Goal: Task Accomplishment & Management: Complete application form

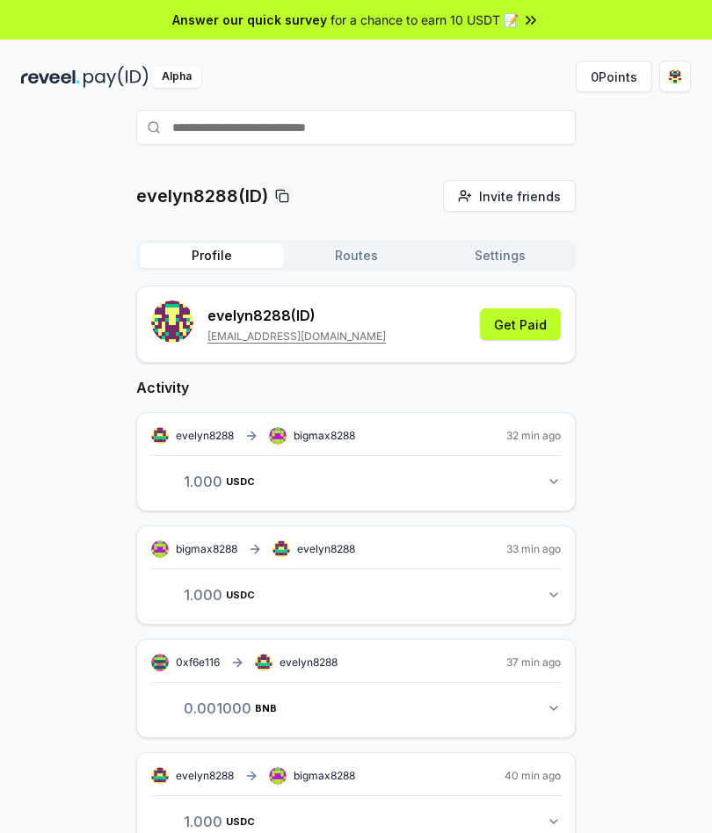
click at [218, 111] on input "text" at bounding box center [356, 127] width 440 height 35
click at [215, 107] on div "Alpha 0 Points" at bounding box center [356, 99] width 712 height 91
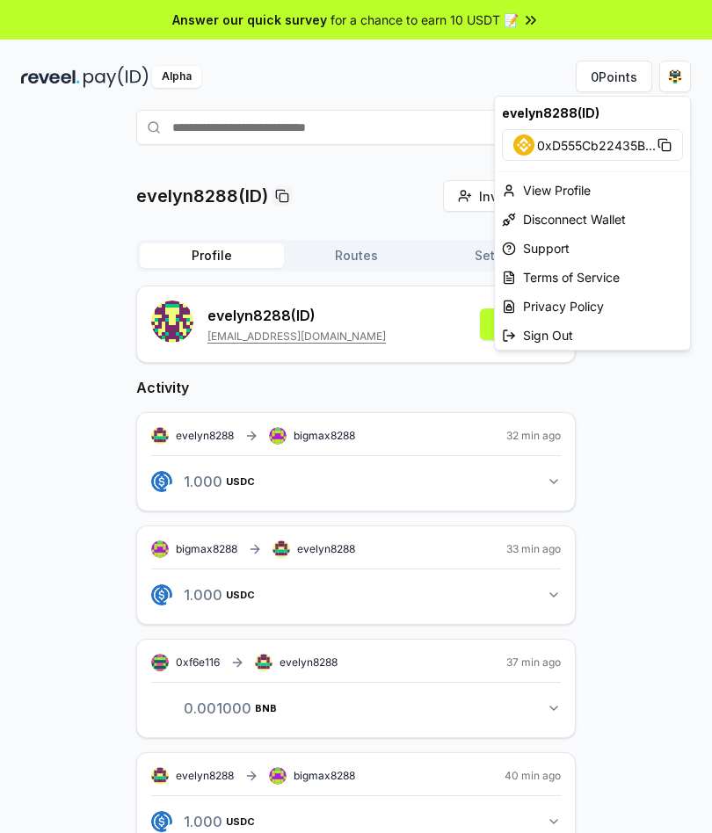
click at [98, 224] on html "Answer our quick survey for a chance to earn 10 USDT 📝 Alpha 0 Points evelyn828…" at bounding box center [356, 416] width 712 height 833
click at [528, 332] on div "Sign Out" at bounding box center [592, 335] width 195 height 29
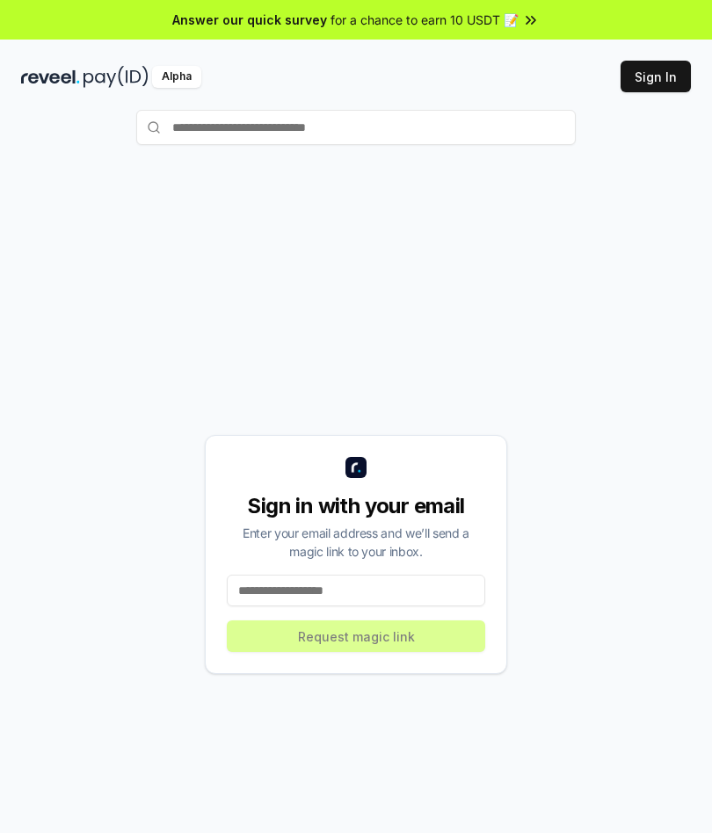
click at [292, 607] on input at bounding box center [356, 591] width 258 height 32
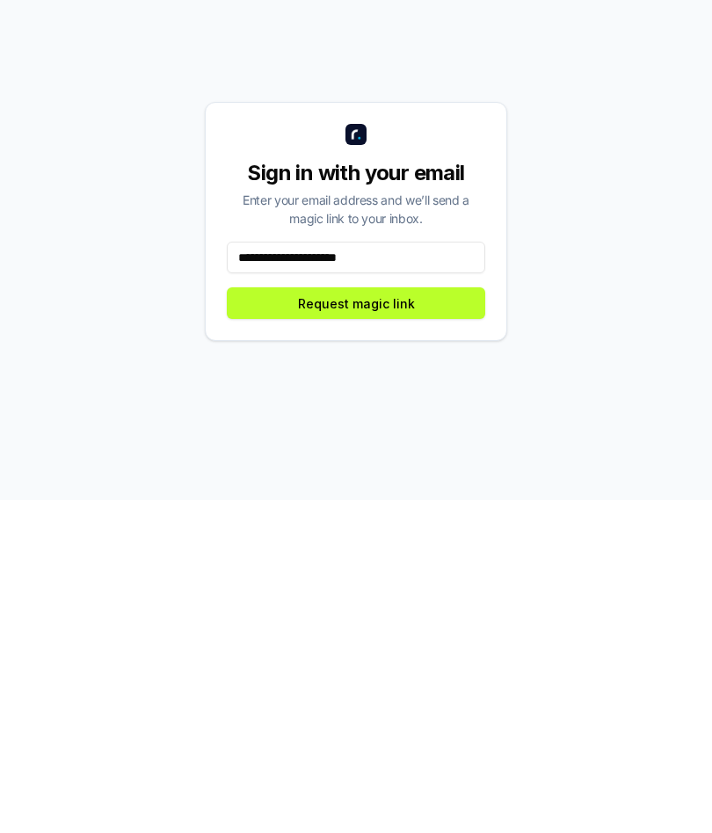
type input "**********"
click at [262, 621] on button "Request magic link" at bounding box center [356, 637] width 258 height 32
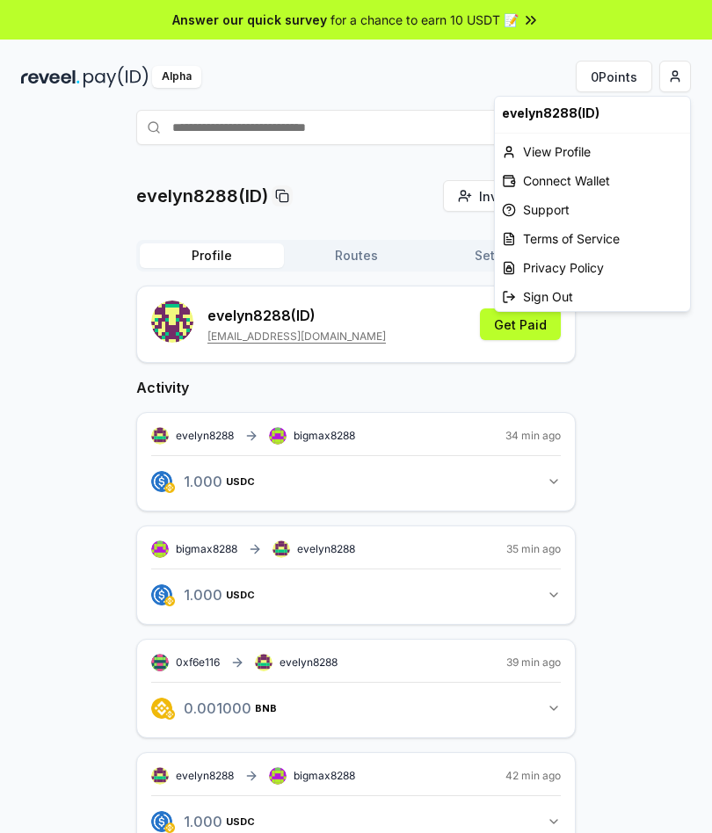
click at [91, 234] on html "Answer our quick survey for a chance to earn 10 USDT 📝 Alpha 0 Points evelyn828…" at bounding box center [356, 416] width 712 height 833
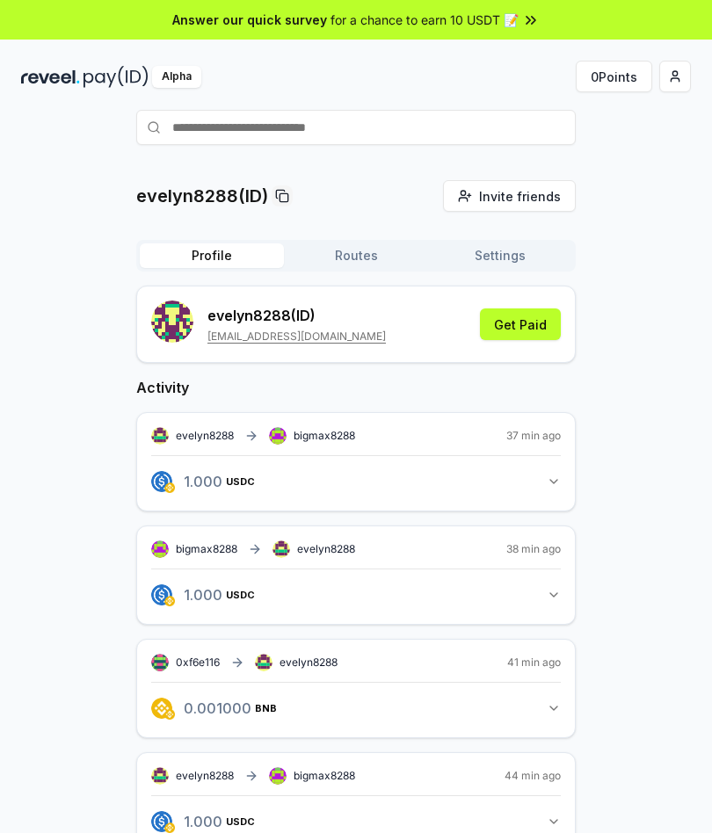
click at [489, 130] on input "text" at bounding box center [356, 127] width 440 height 35
type input "*"
type input "**********"
click at [564, 170] on span "Pay" at bounding box center [551, 162] width 33 height 26
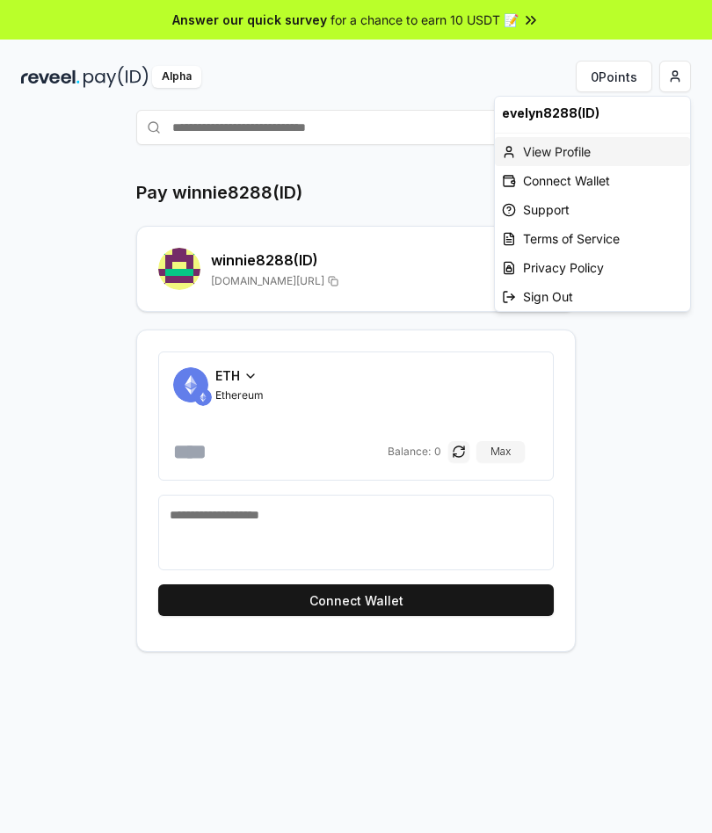
click at [577, 155] on div "View Profile" at bounding box center [592, 151] width 195 height 29
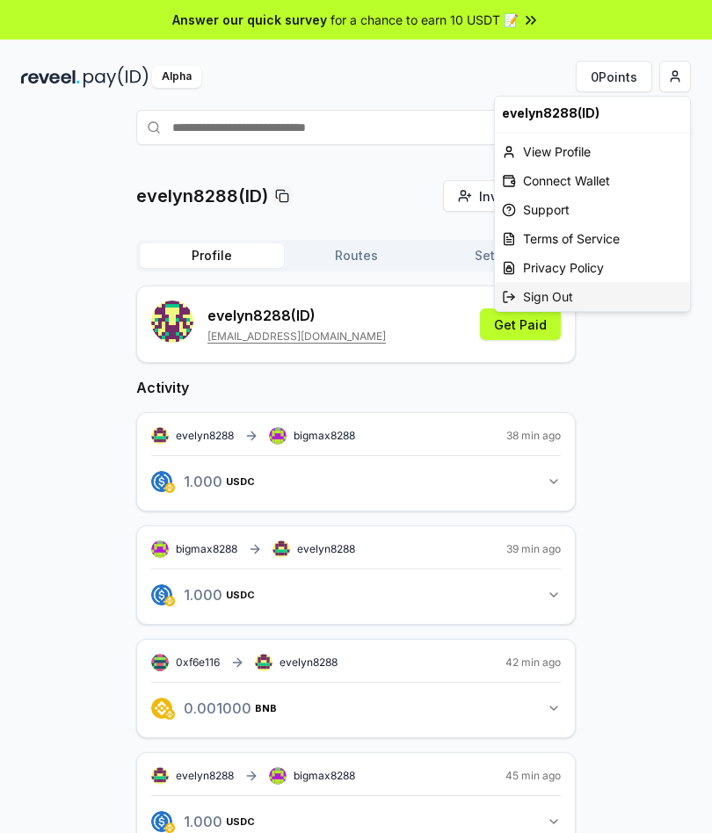
click at [567, 298] on div "Sign Out" at bounding box center [592, 296] width 195 height 29
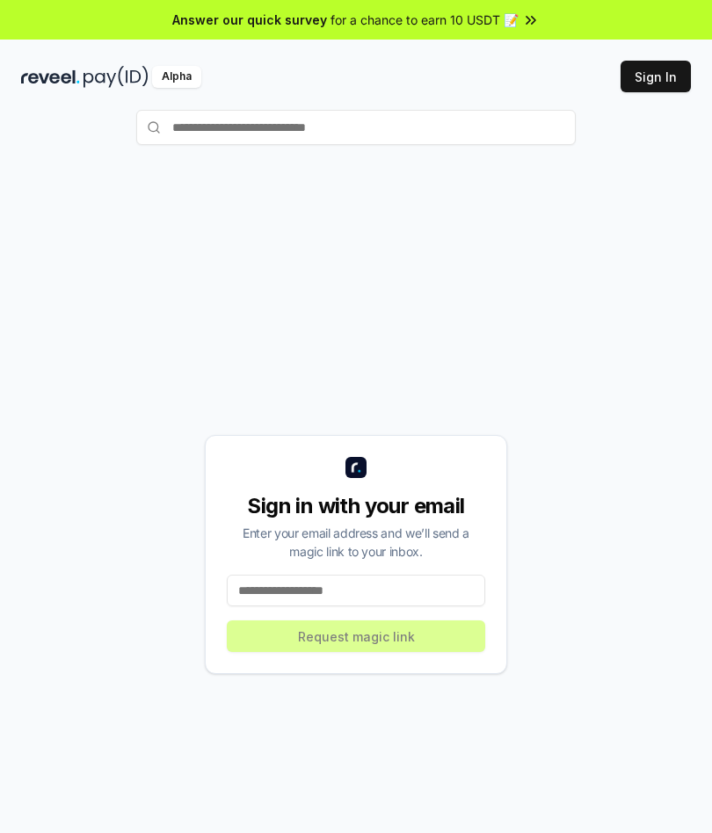
click at [674, 81] on button "Sign In" at bounding box center [656, 77] width 70 height 32
click at [543, 135] on input "text" at bounding box center [356, 127] width 440 height 35
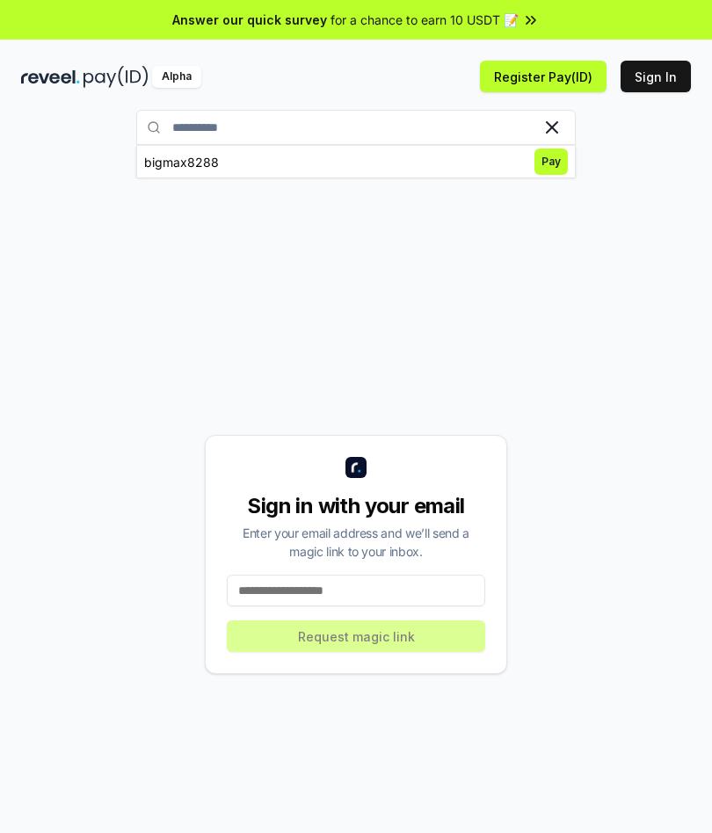
type input "**********"
click at [557, 166] on span "Pay" at bounding box center [551, 162] width 33 height 26
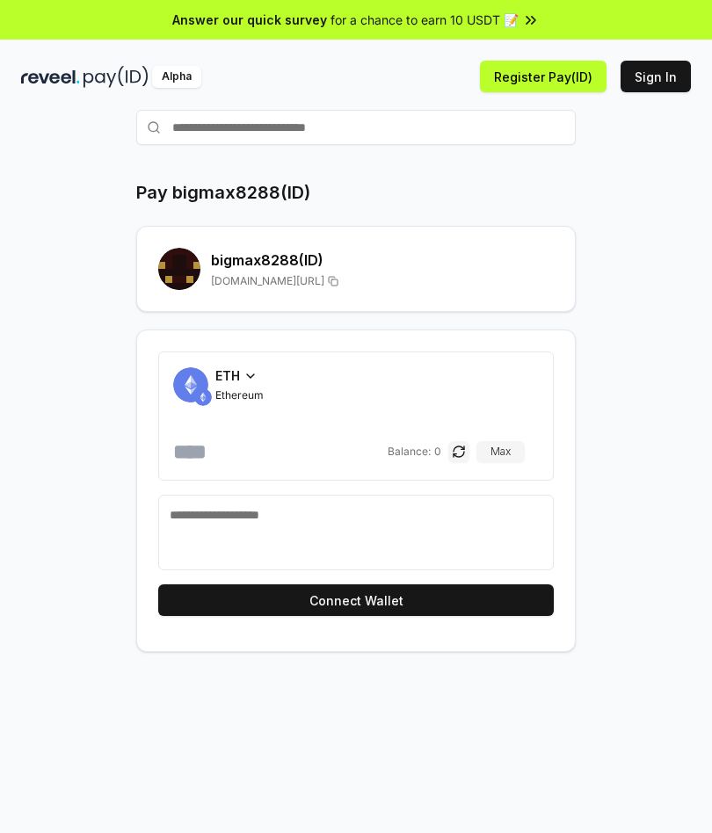
click at [236, 377] on span "ETH" at bounding box center [227, 376] width 25 height 18
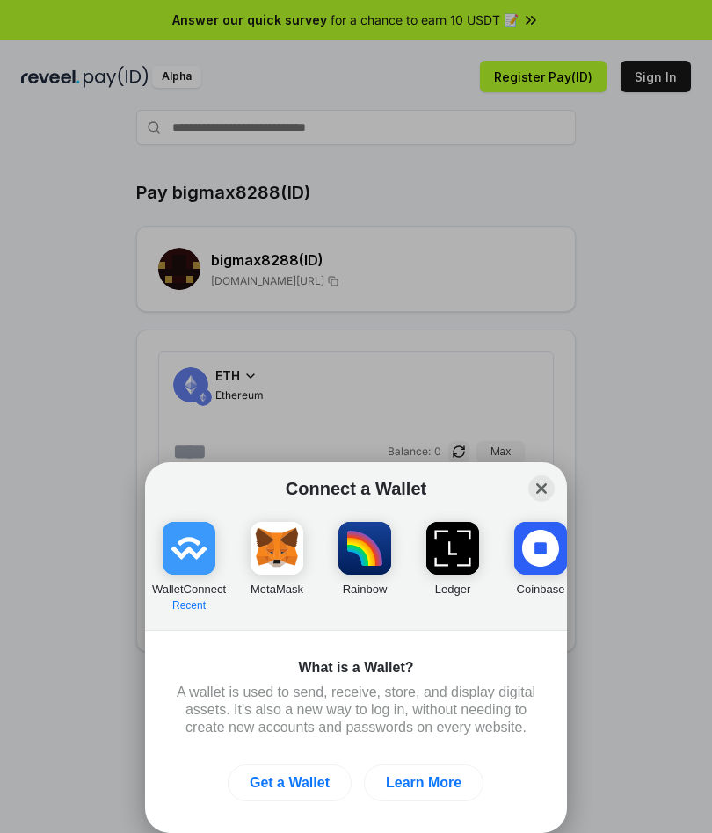
click at [202, 555] on img "button" at bounding box center [189, 548] width 53 height 53
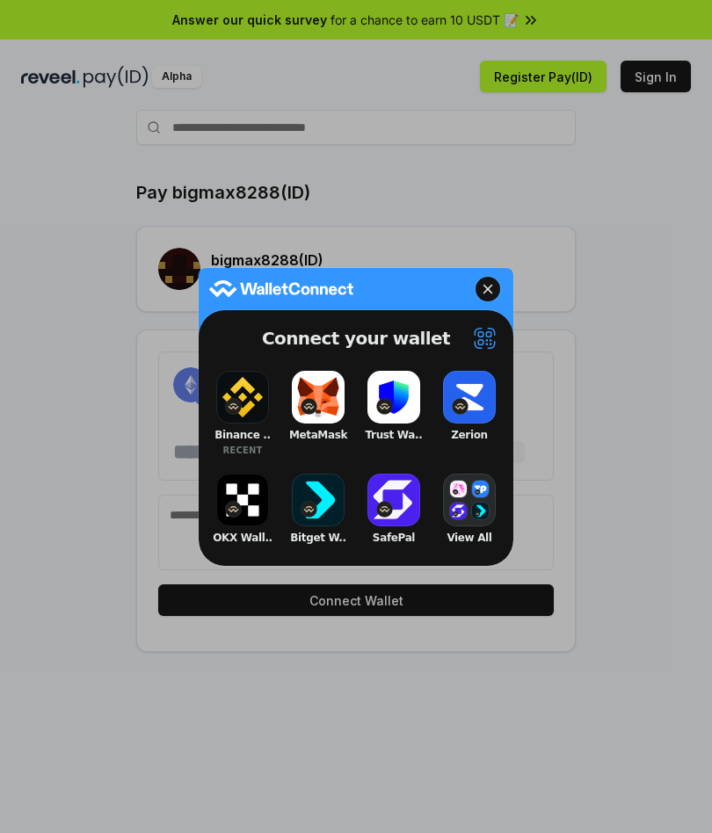
click at [251, 411] on button "Binance .. RECENT" at bounding box center [242, 414] width 70 height 94
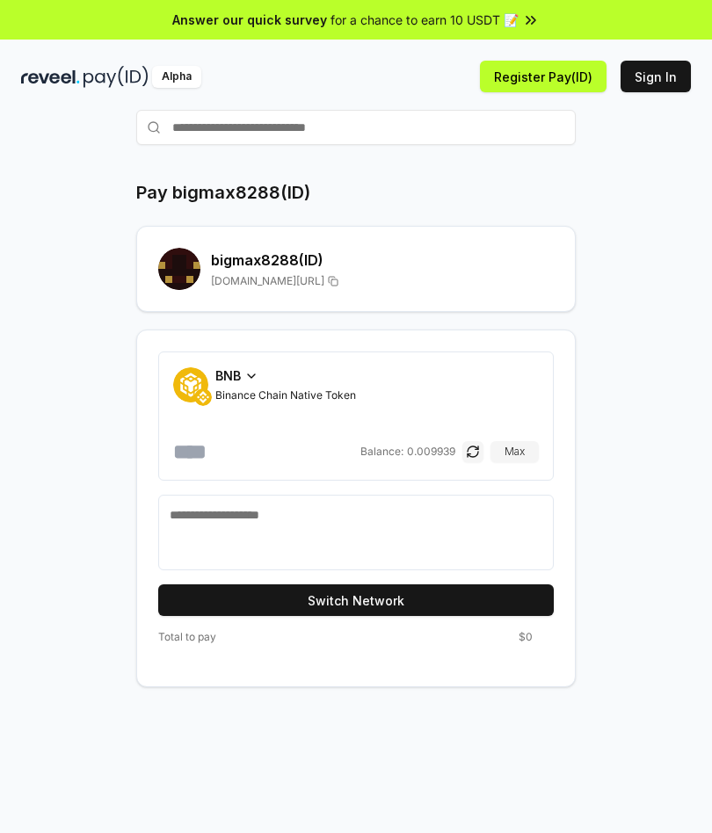
click at [245, 387] on div "BNB Binance Chain Native Token" at bounding box center [285, 385] width 141 height 36
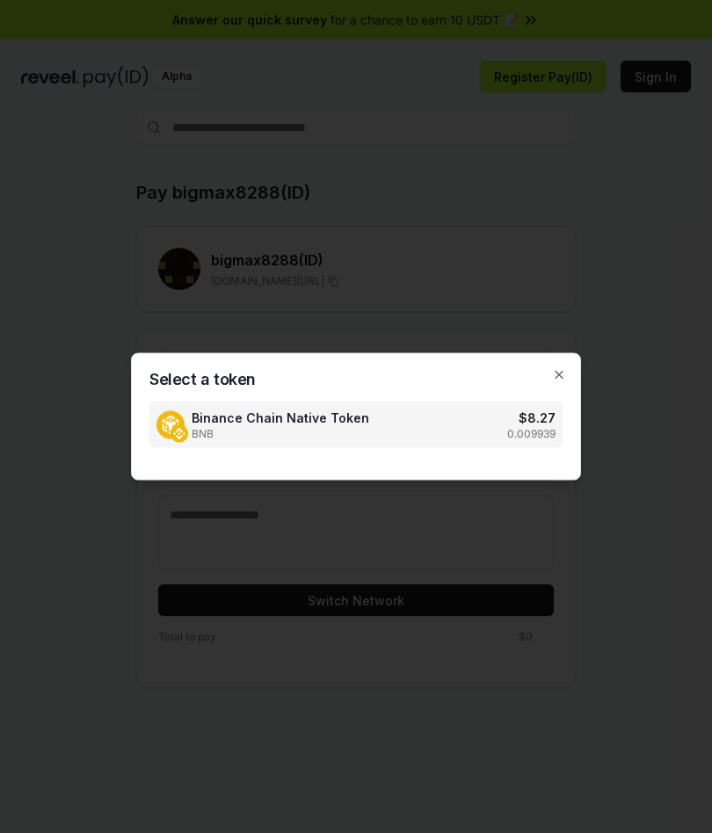
click at [563, 377] on icon "button" at bounding box center [559, 375] width 14 height 14
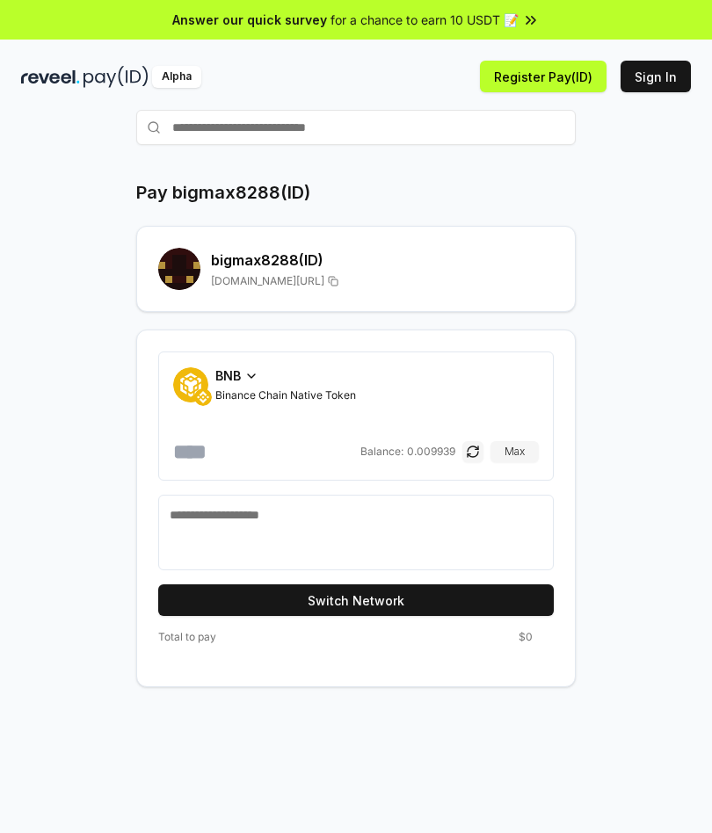
click at [249, 377] on icon at bounding box center [251, 376] width 14 height 14
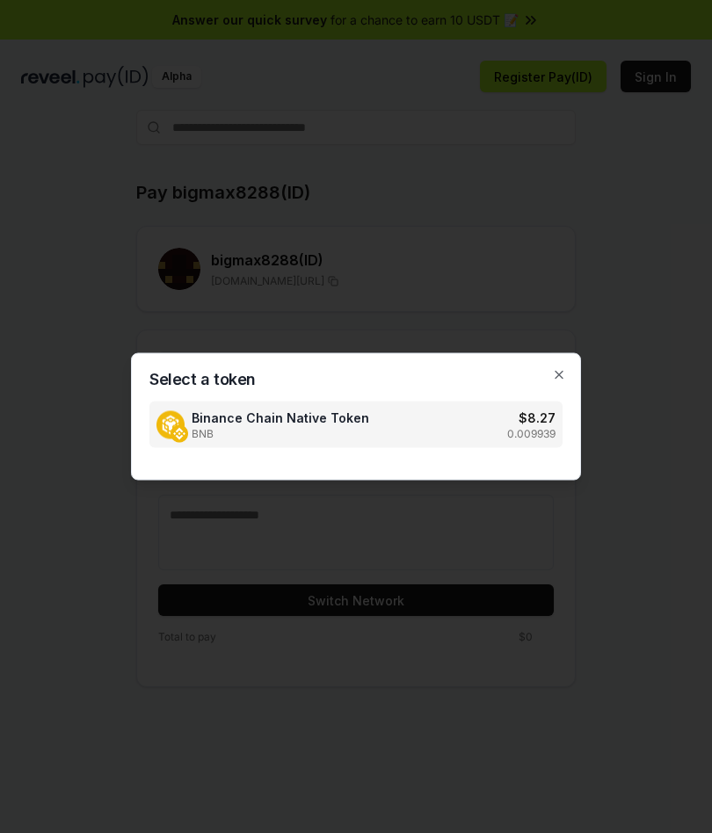
click at [506, 528] on div at bounding box center [356, 416] width 712 height 833
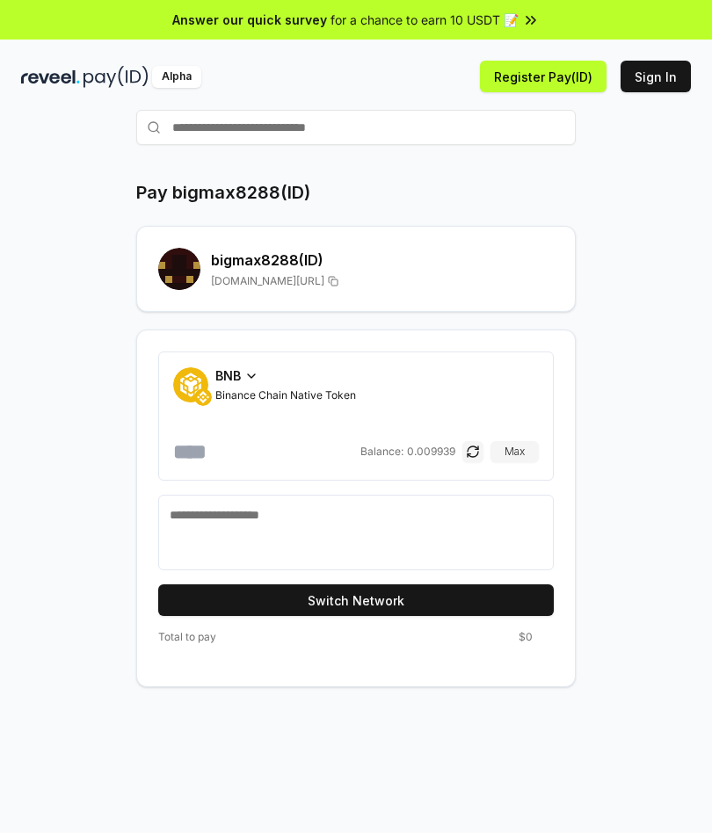
click at [581, 84] on button "Register Pay(ID)" at bounding box center [543, 77] width 127 height 32
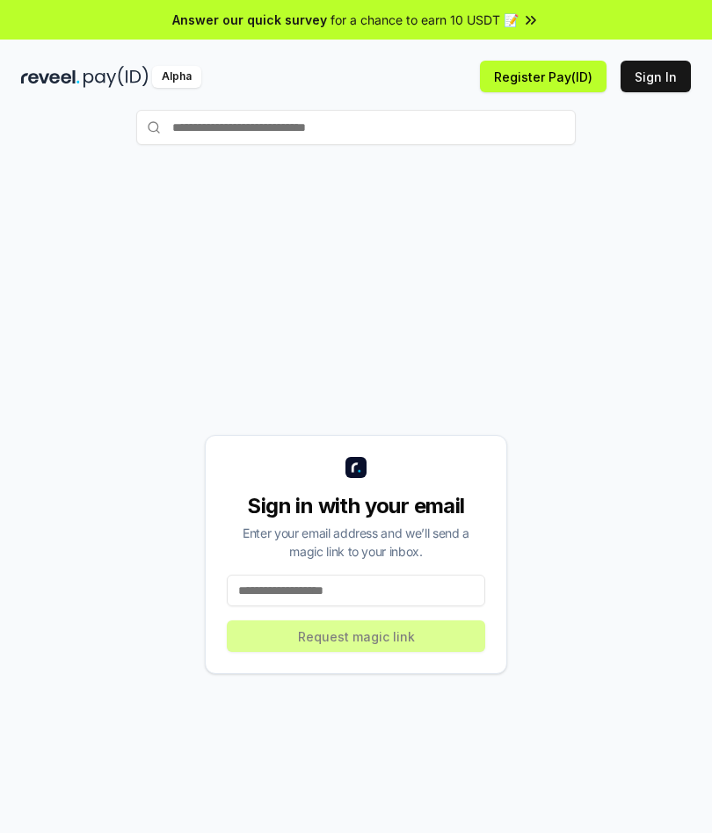
click at [647, 69] on button "Sign In" at bounding box center [656, 77] width 70 height 32
click at [650, 68] on button "Sign In" at bounding box center [656, 77] width 70 height 32
click at [276, 607] on input at bounding box center [356, 591] width 258 height 32
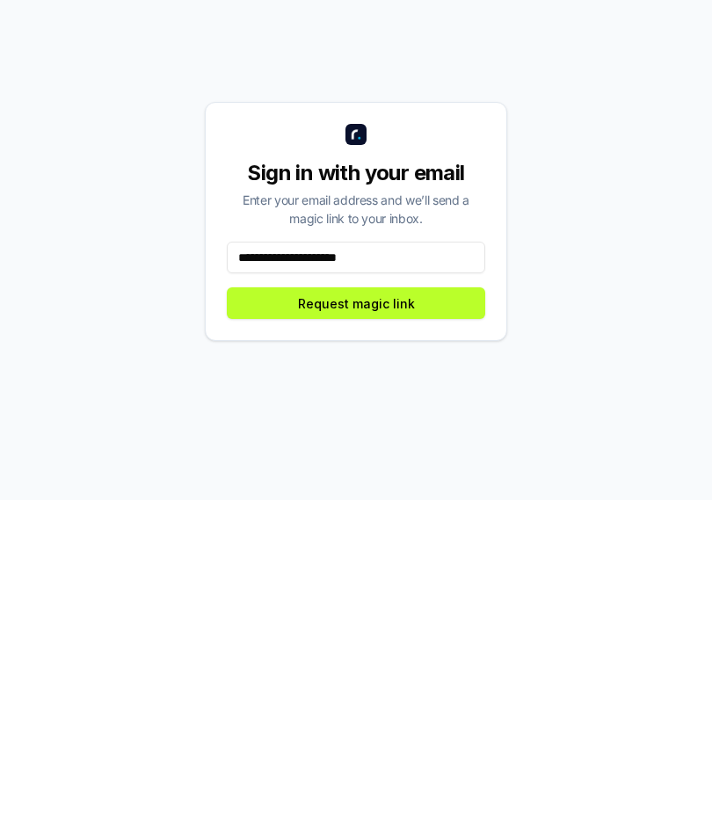
type input "**********"
click at [439, 621] on button "Request magic link" at bounding box center [356, 637] width 258 height 32
